Goal: Transaction & Acquisition: Purchase product/service

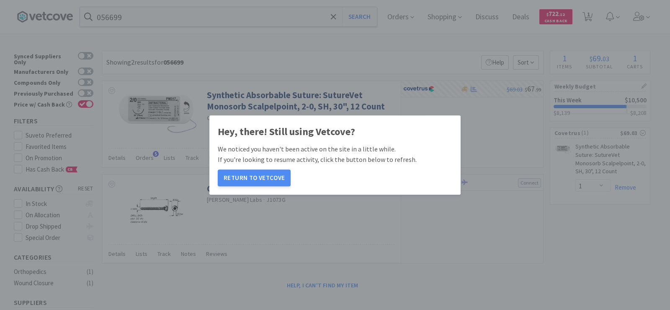
select select "1"
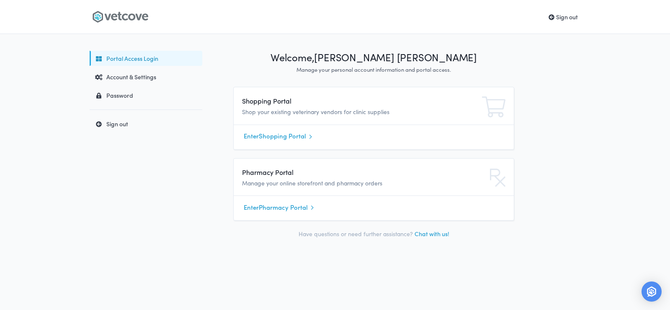
click at [284, 133] on link "Enter Shopping Portal" at bounding box center [374, 136] width 260 height 13
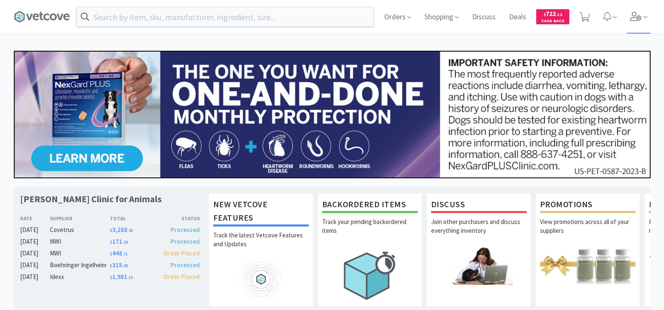
click at [631, 19] on icon at bounding box center [636, 16] width 12 height 9
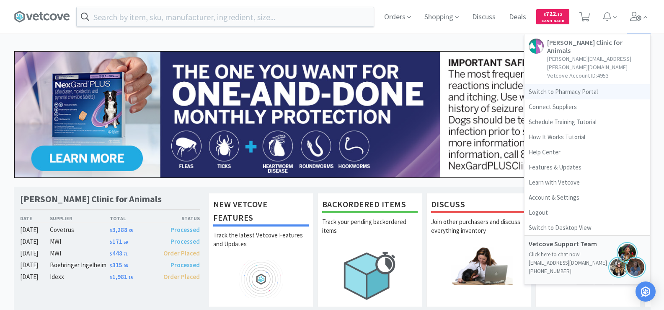
click at [563, 84] on link "Switch to Pharmacy Portal" at bounding box center [588, 91] width 126 height 15
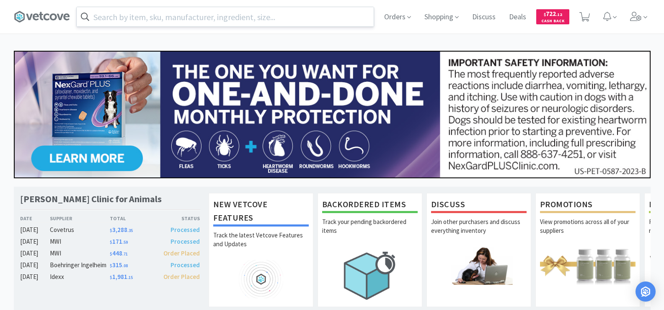
click at [198, 19] on input "text" at bounding box center [225, 16] width 297 height 19
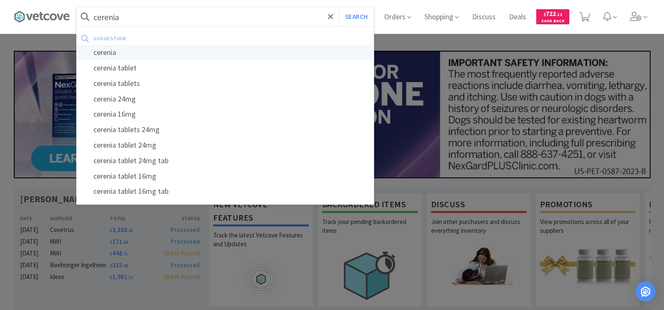
type input "cerenia"
click at [155, 50] on div "cerenia" at bounding box center [225, 53] width 297 height 16
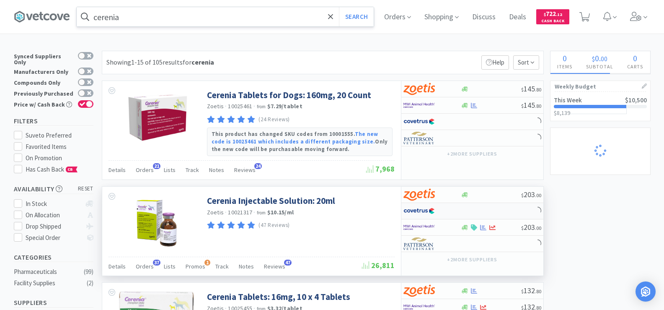
click at [422, 214] on img at bounding box center [419, 210] width 31 height 13
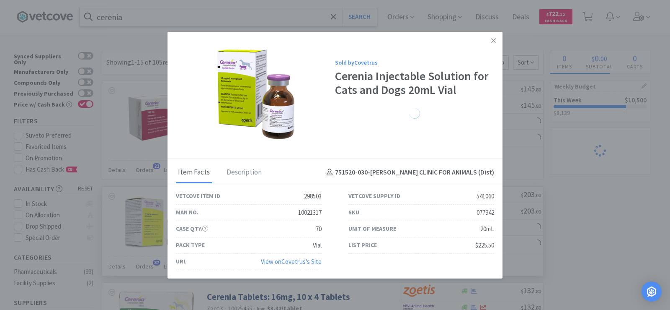
select select "1"
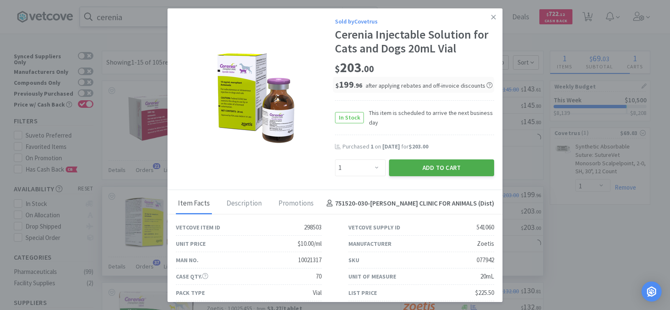
click at [448, 171] on button "Add to Cart" at bounding box center [441, 167] width 105 height 17
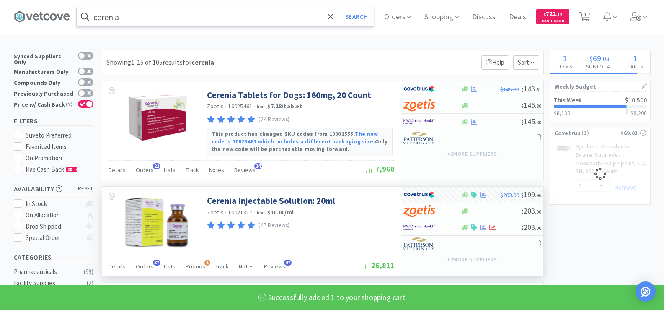
select select "1"
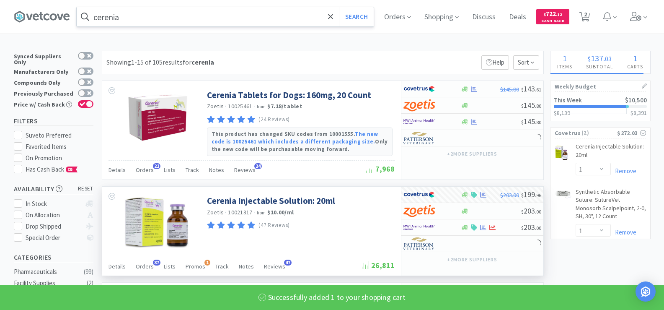
click at [130, 18] on input "cerenia" at bounding box center [225, 16] width 297 height 19
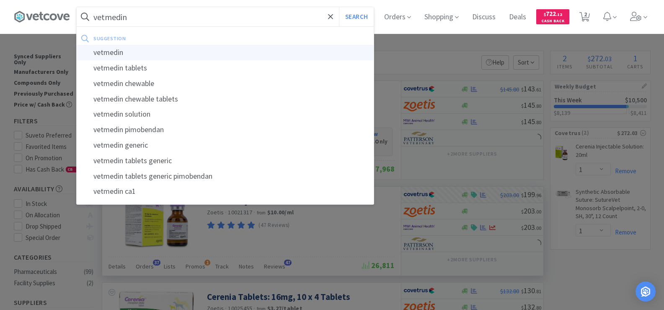
type input "vetmedin"
click at [134, 49] on div "vetmedin" at bounding box center [225, 53] width 297 height 16
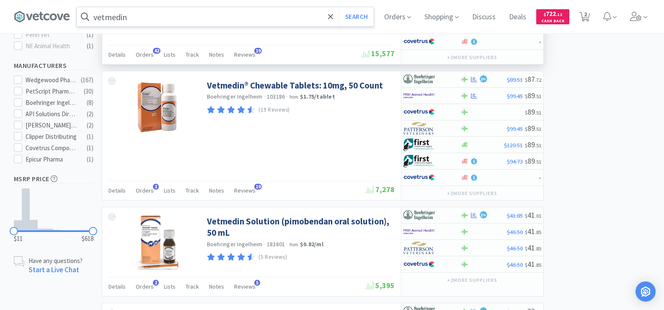
scroll to position [461, 0]
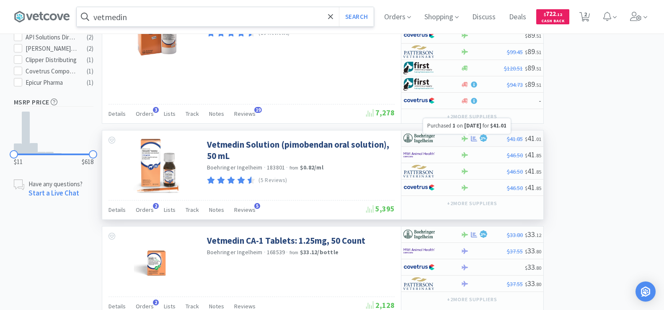
click at [475, 138] on icon at bounding box center [474, 138] width 6 height 6
select select "1"
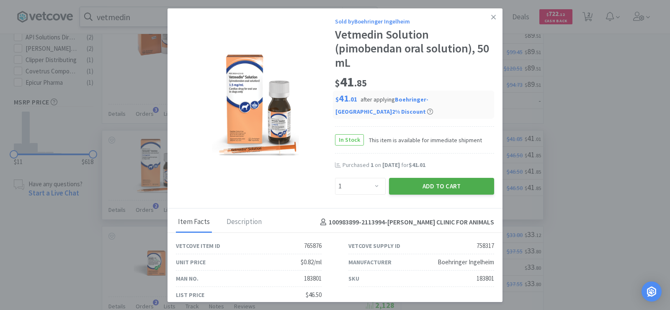
click at [451, 178] on button "Add to Cart" at bounding box center [441, 186] width 105 height 17
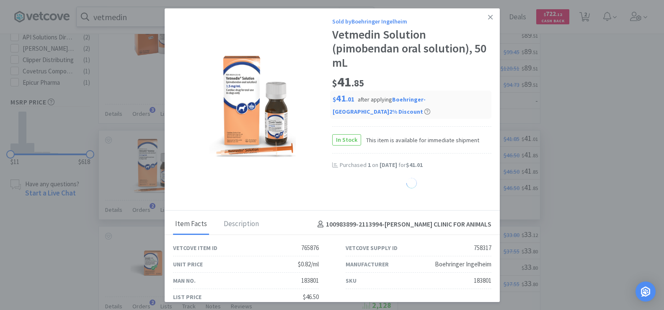
select select "1"
